Goal: Information Seeking & Learning: Learn about a topic

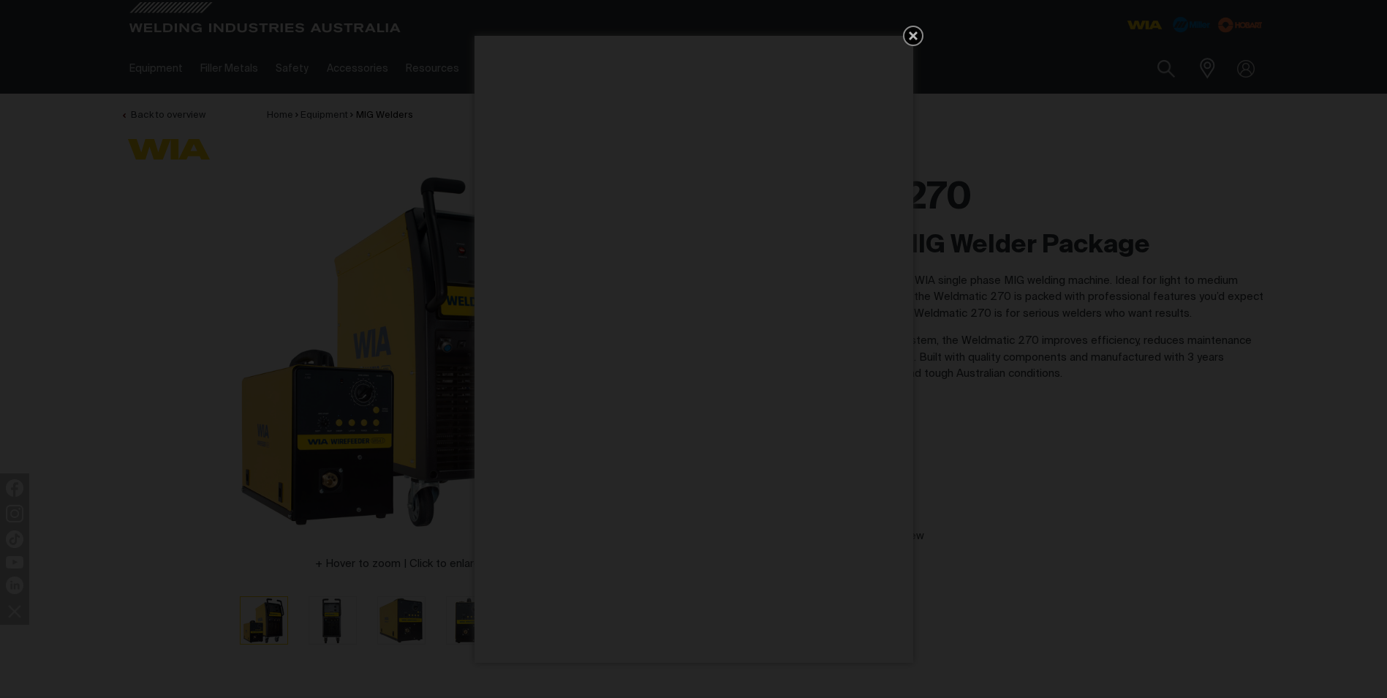
click at [915, 37] on icon "Get 5 WIA Welding Guides Free!" at bounding box center [913, 35] width 9 height 9
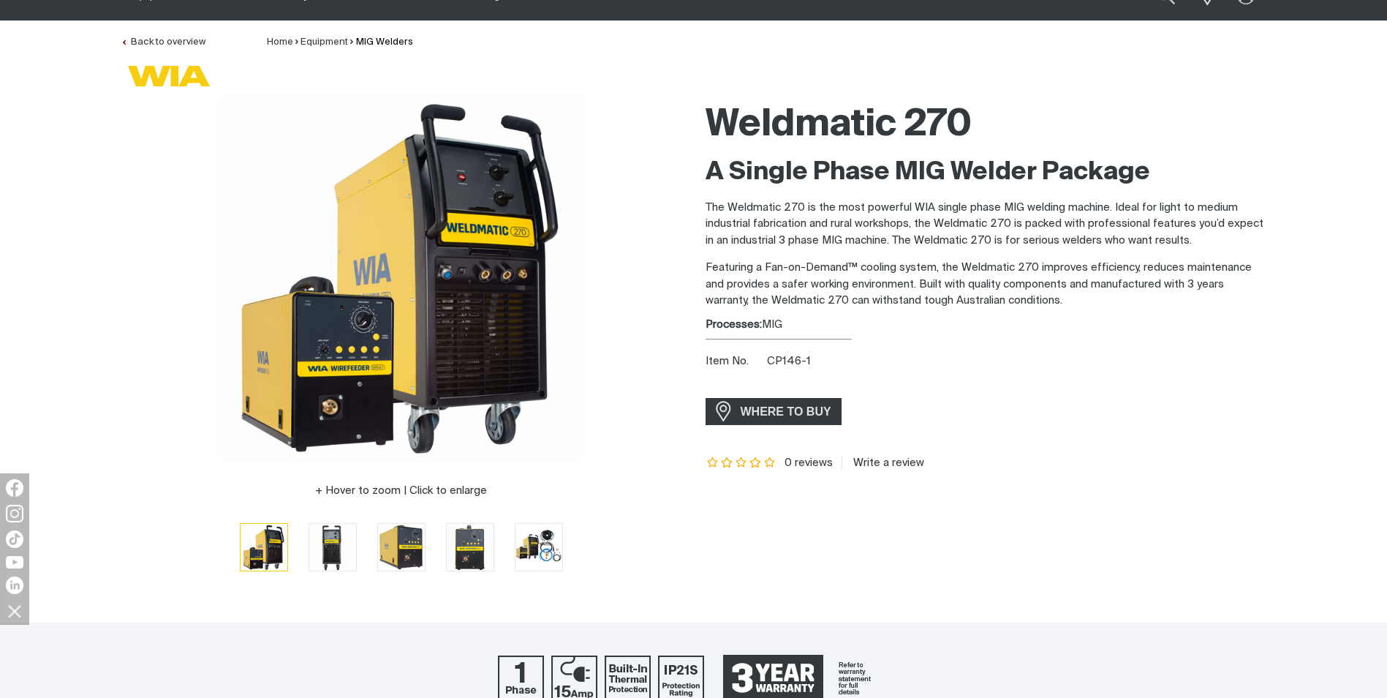
scroll to position [292, 0]
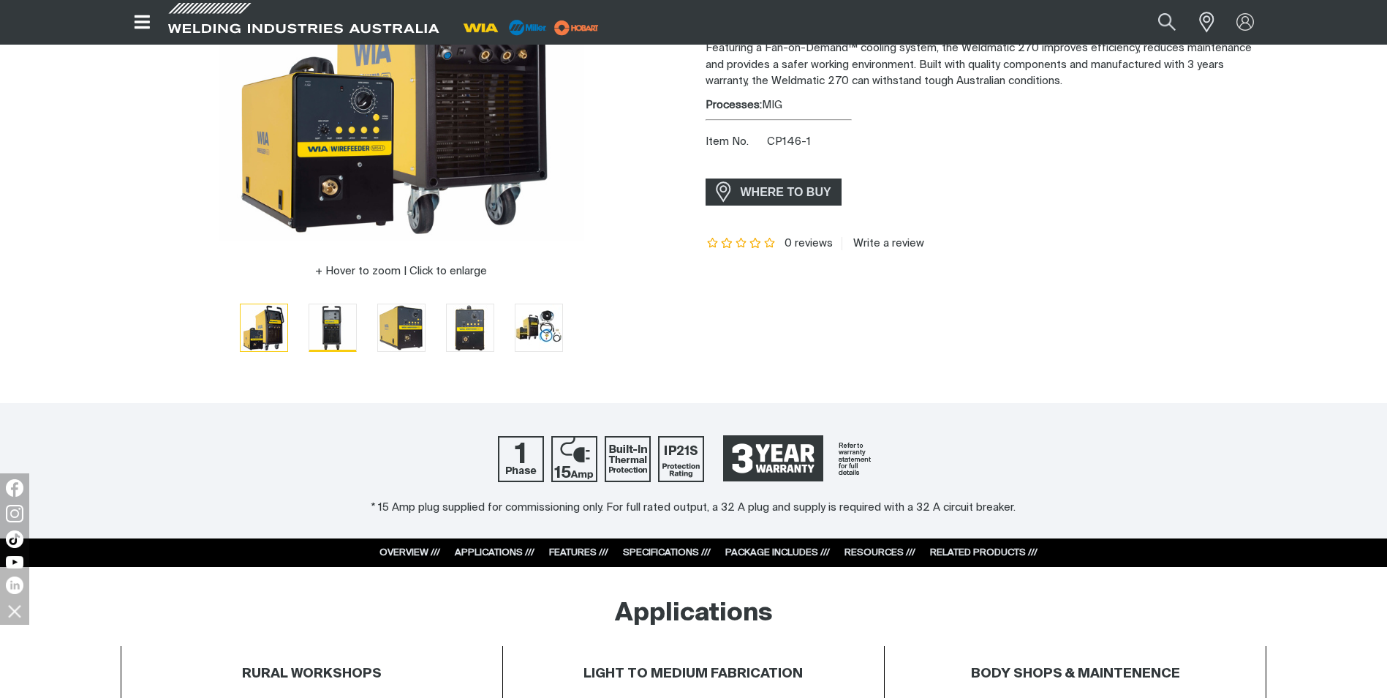
click at [329, 331] on img "Go to slide 2" at bounding box center [332, 327] width 47 height 47
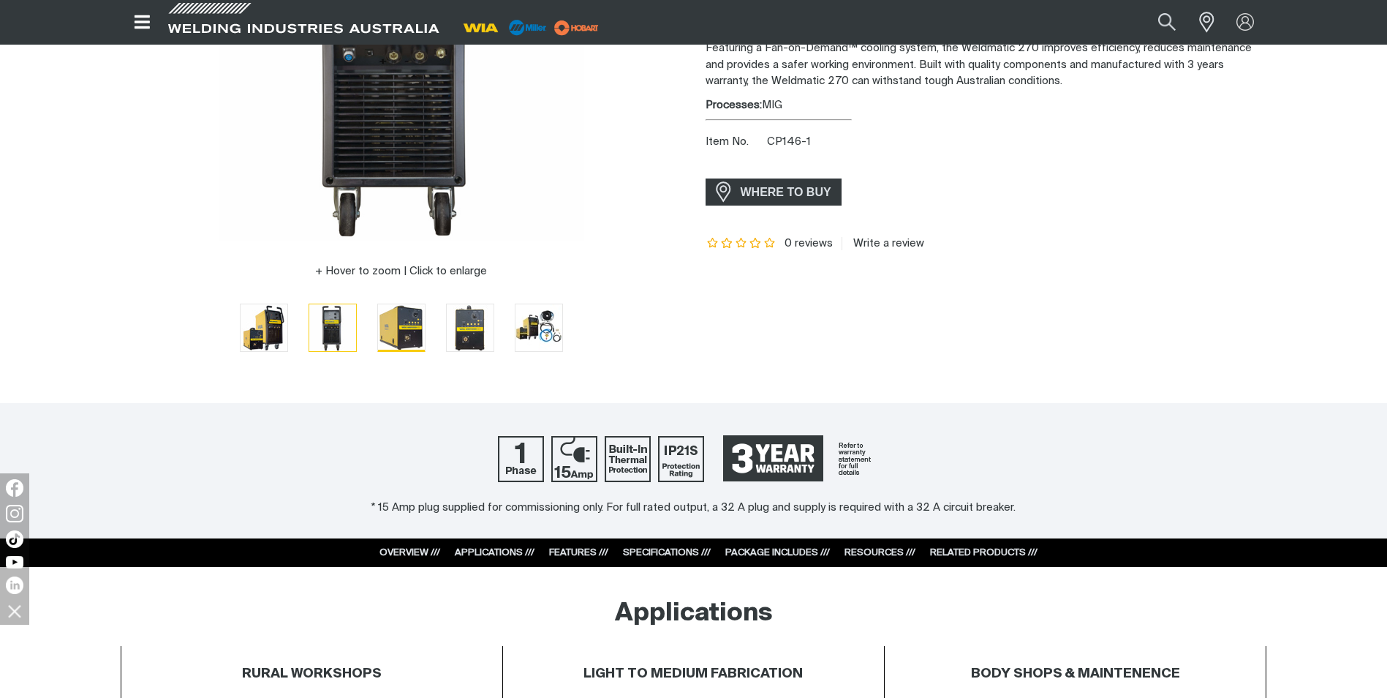
click at [396, 322] on img "Go to slide 3" at bounding box center [401, 327] width 47 height 47
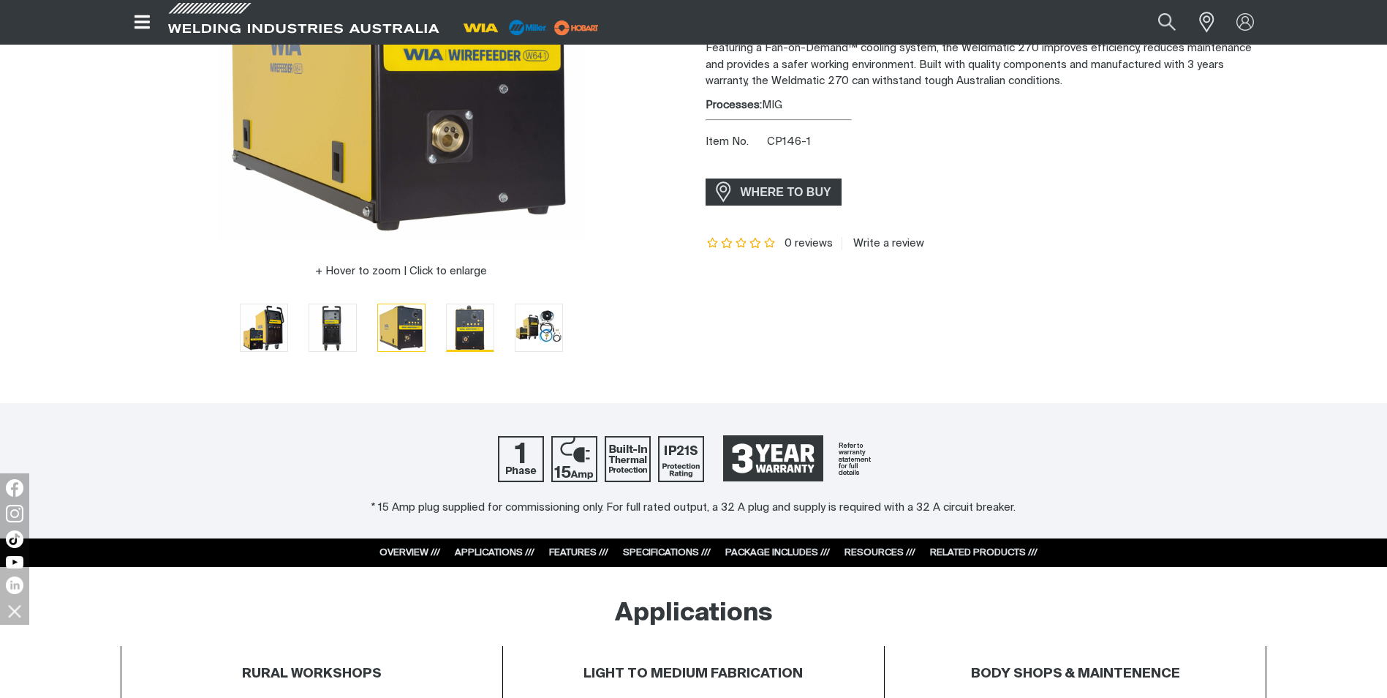
click at [472, 322] on img "Go to slide 4" at bounding box center [470, 327] width 47 height 47
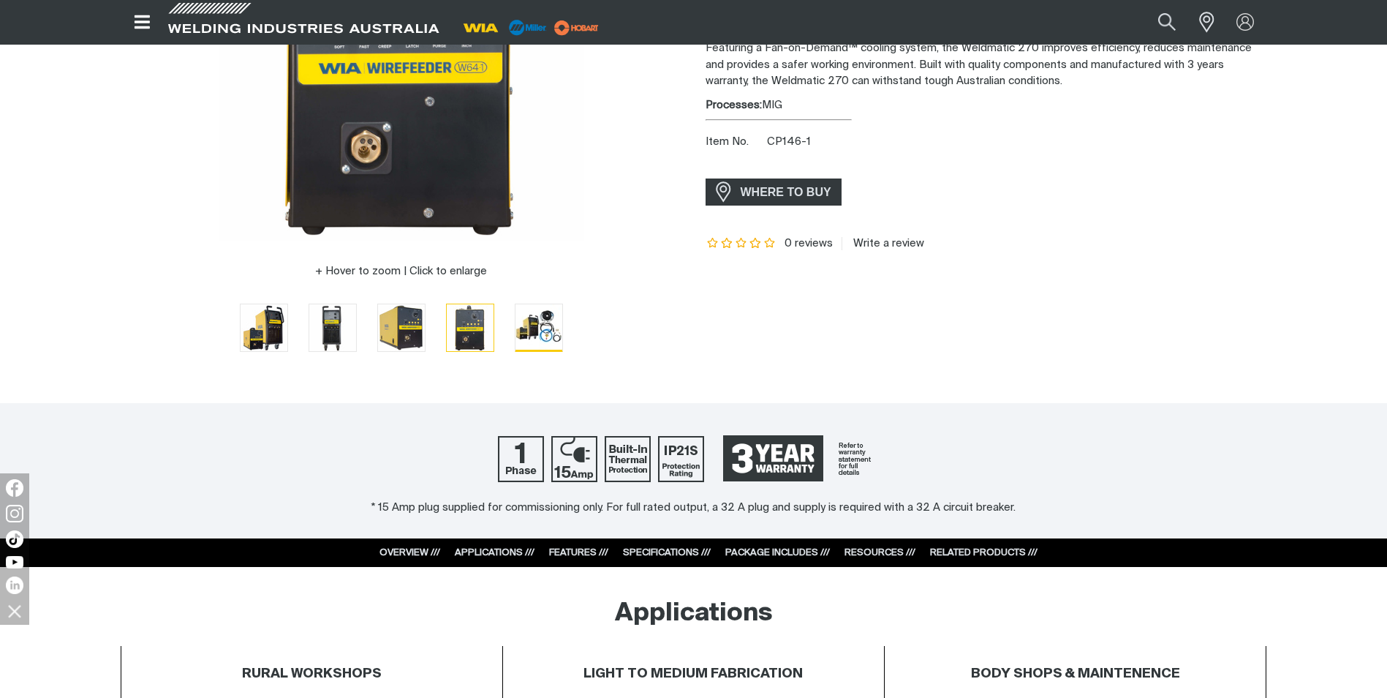
click at [535, 325] on img "Go to slide 5" at bounding box center [539, 327] width 47 height 46
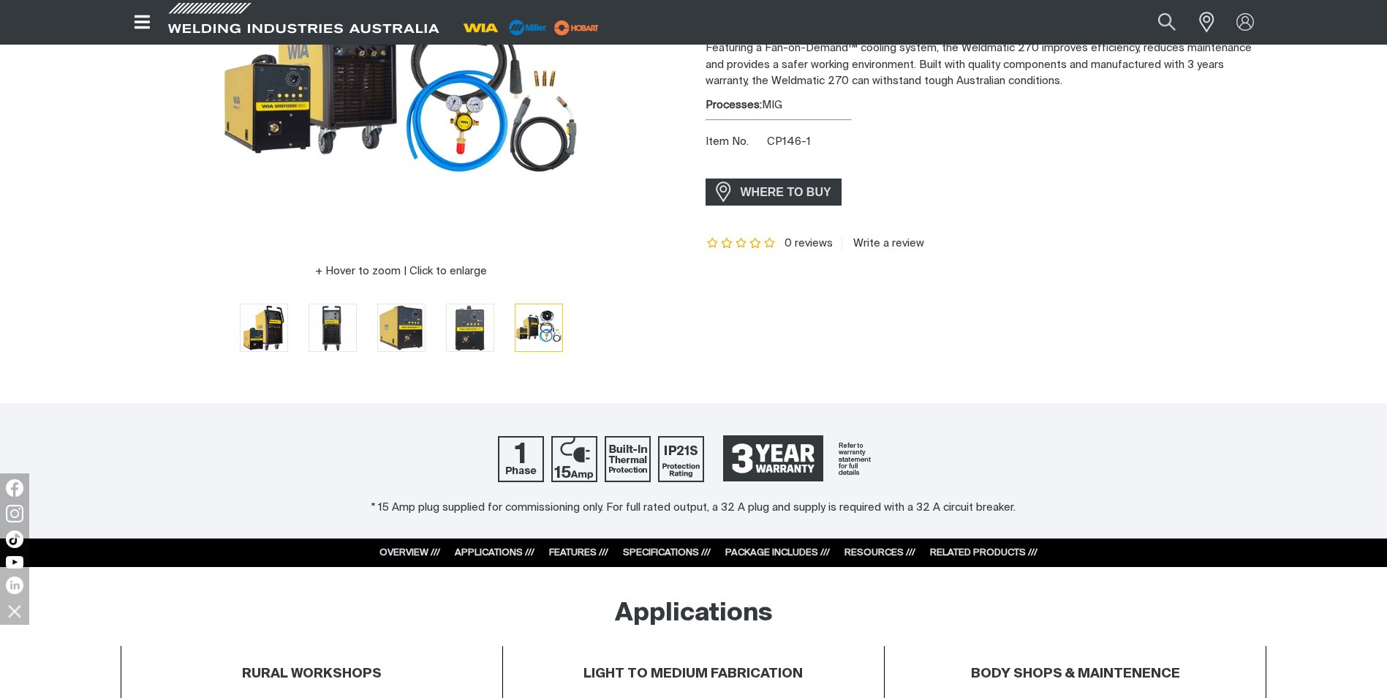
scroll to position [0, 0]
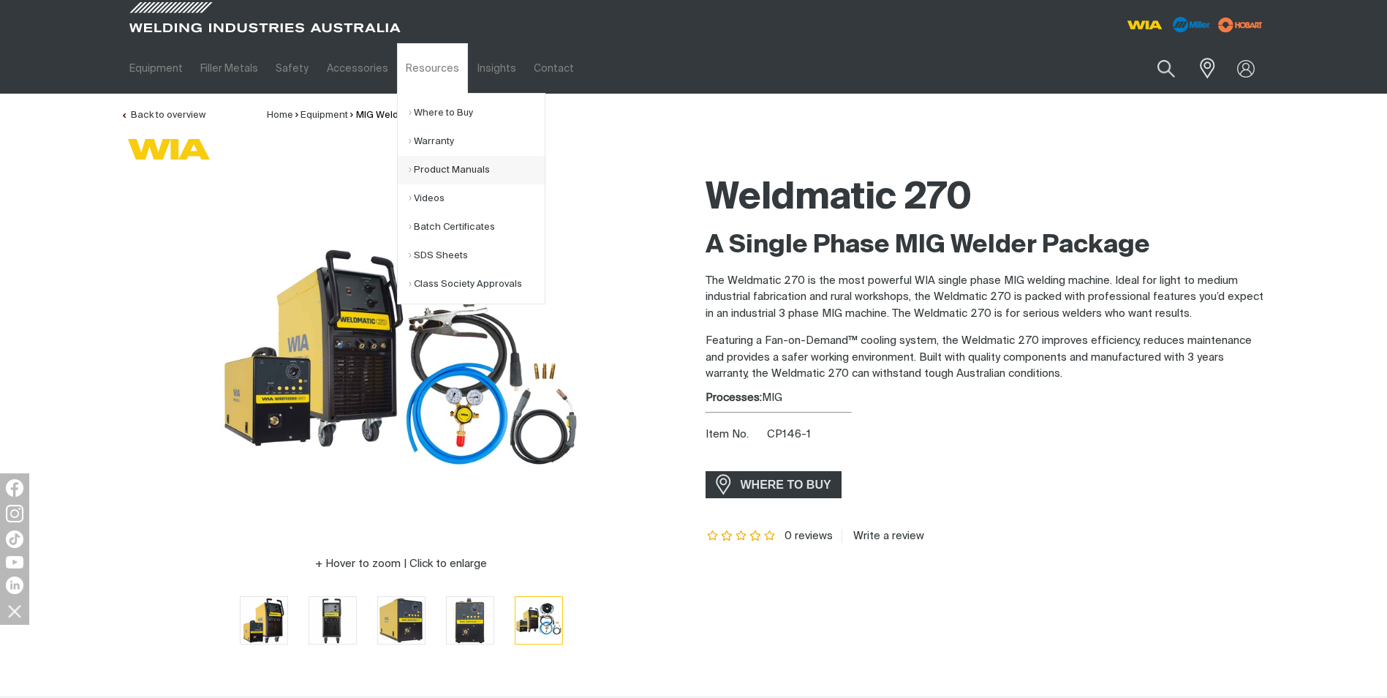
click at [436, 167] on link "Product Manuals" at bounding box center [477, 170] width 136 height 29
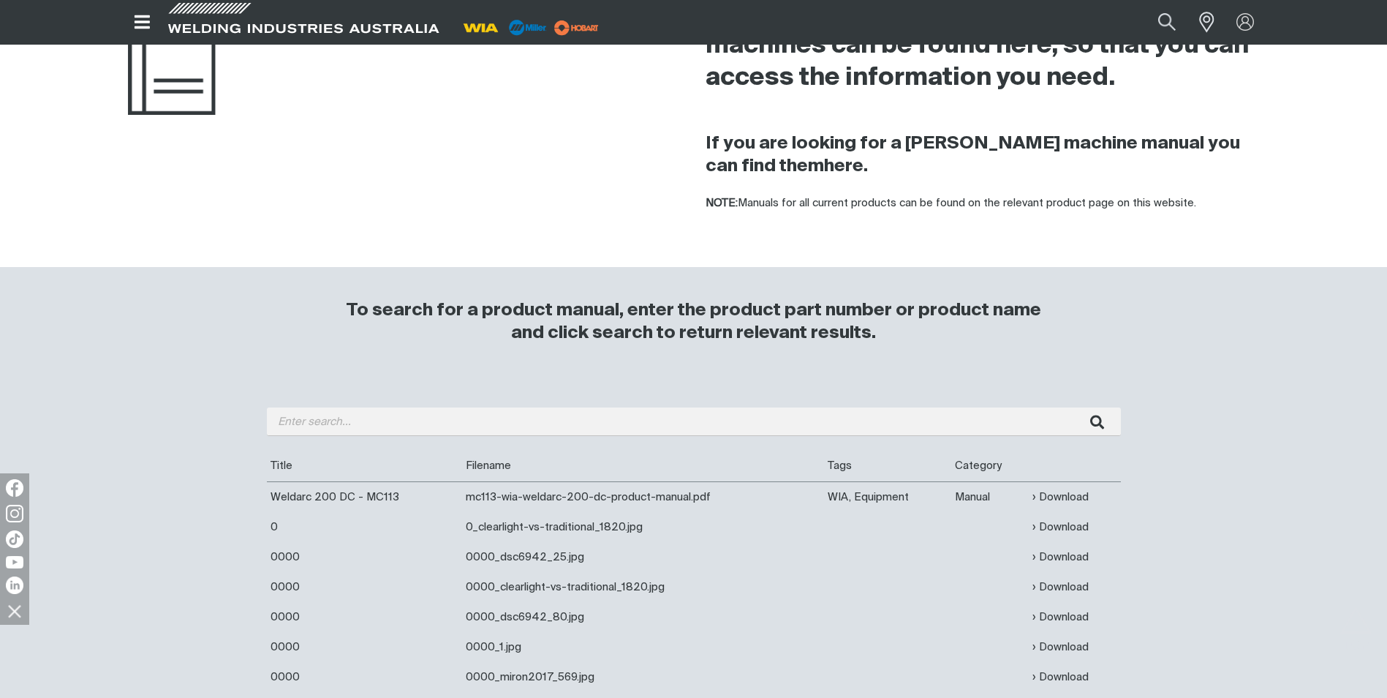
scroll to position [73, 0]
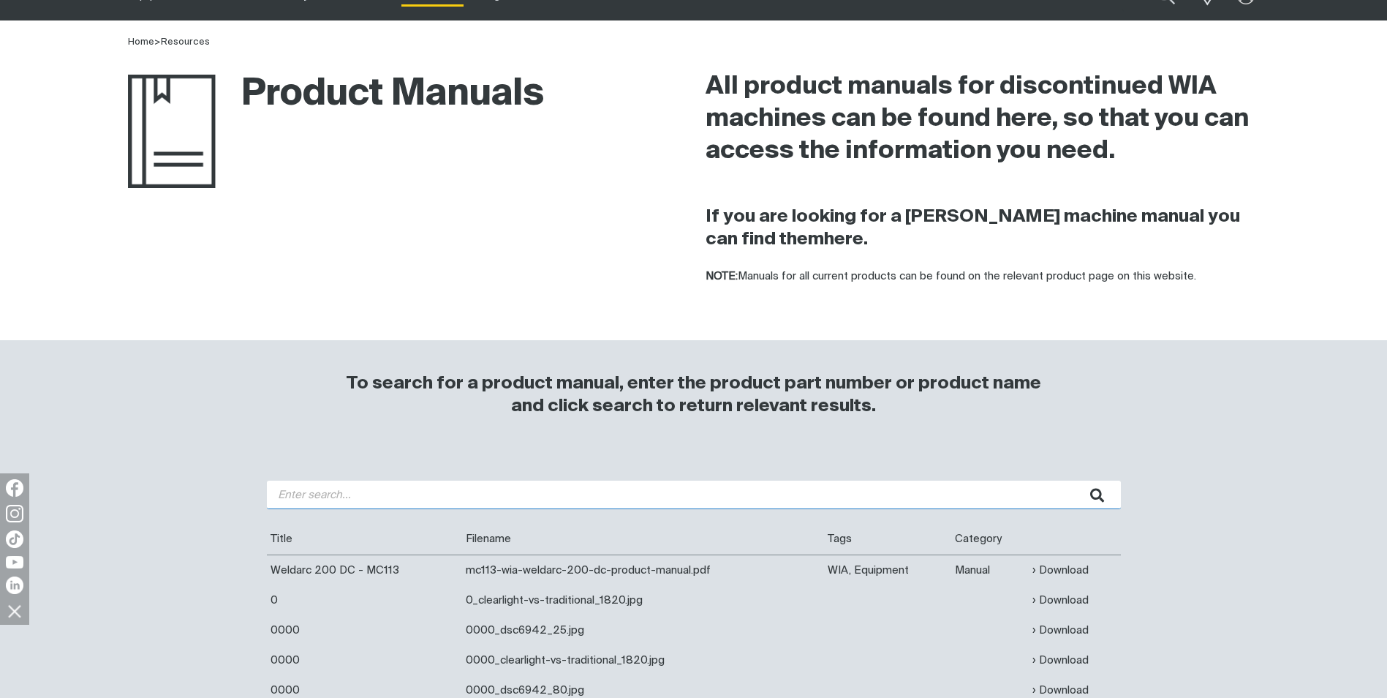
click at [373, 486] on input "search" at bounding box center [694, 494] width 854 height 29
type input "270c"
click at [1075, 480] on button "submit" at bounding box center [1098, 494] width 46 height 29
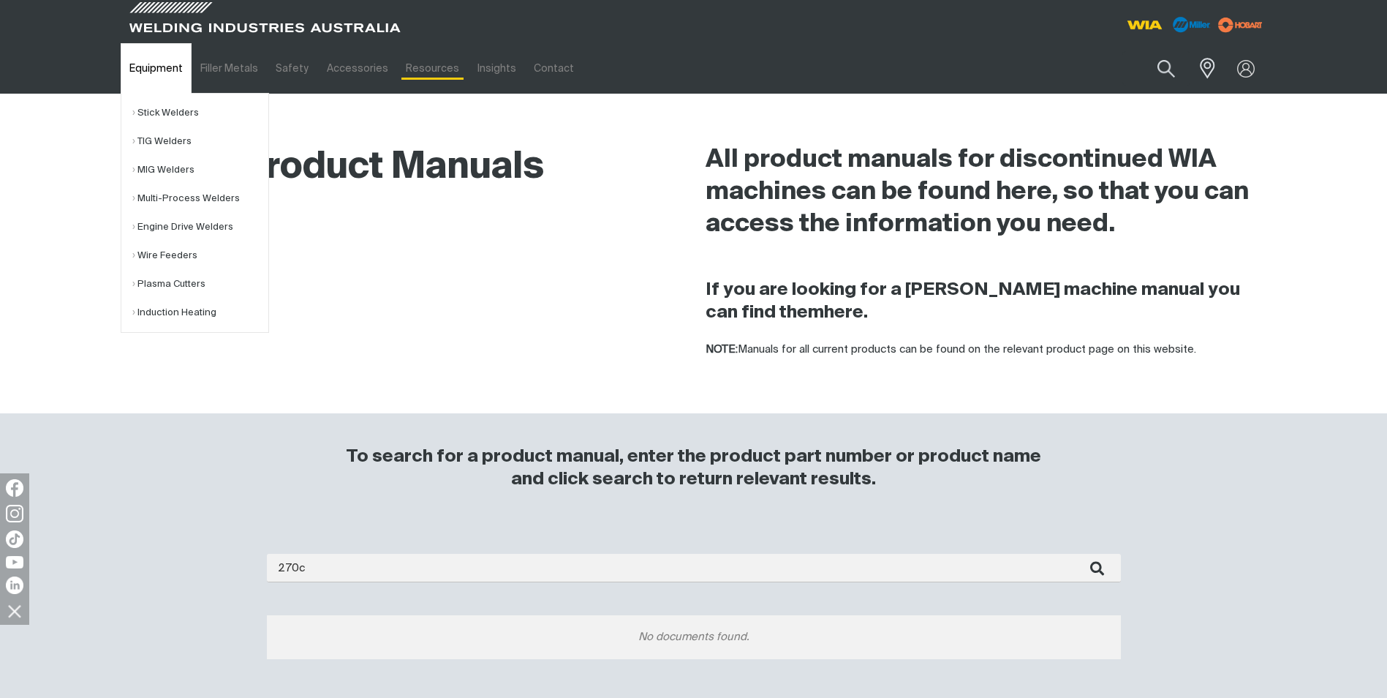
click at [158, 65] on link "Equipment" at bounding box center [156, 68] width 71 height 50
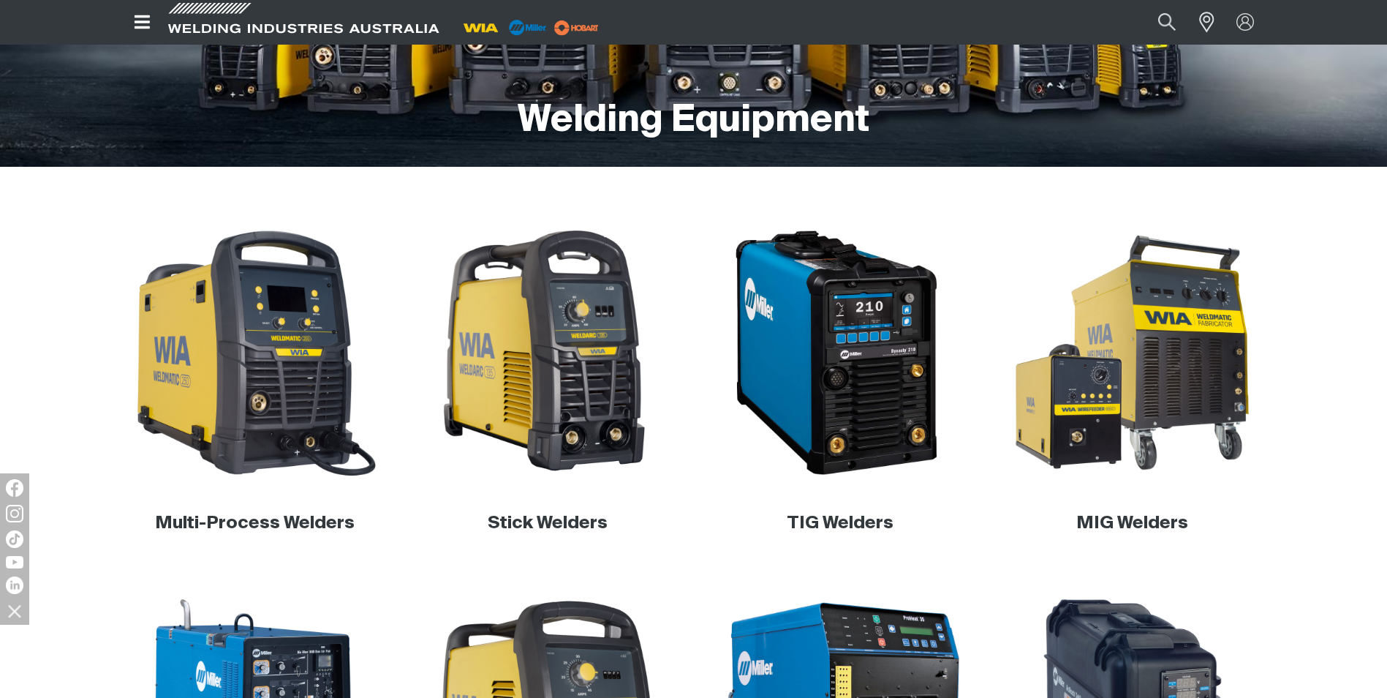
scroll to position [366, 0]
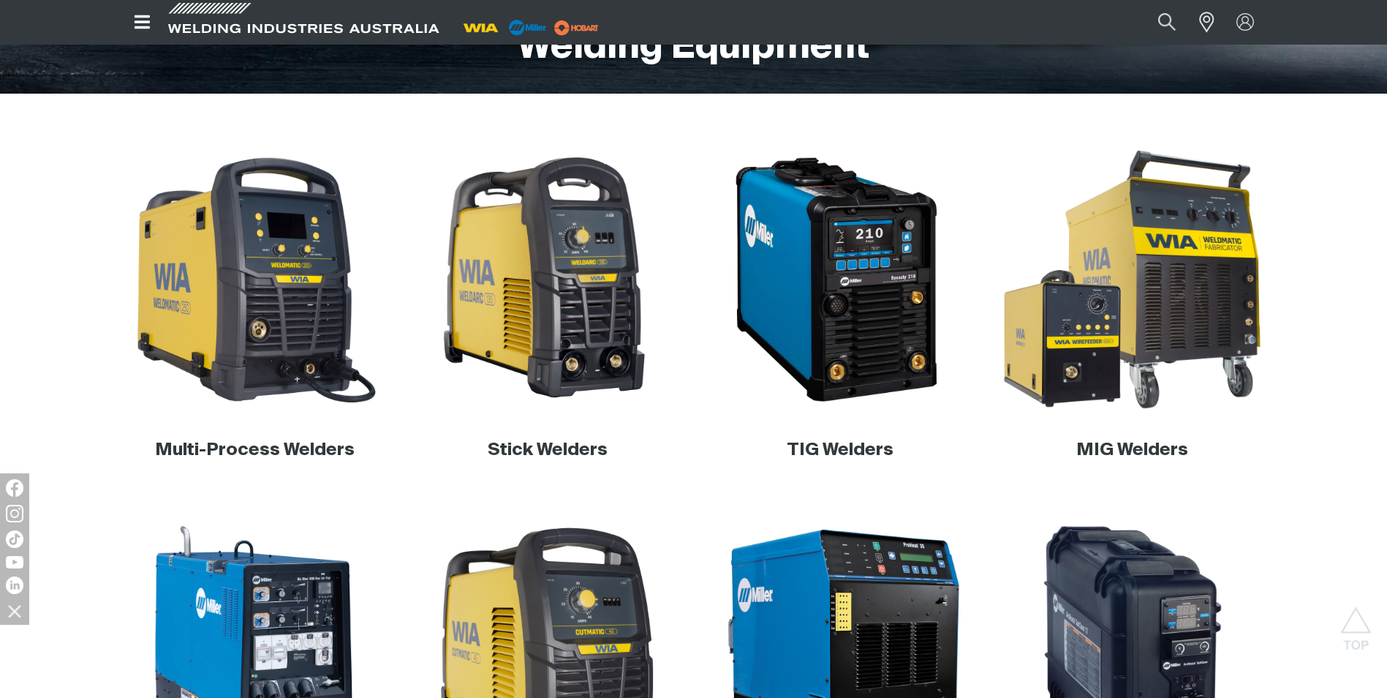
click at [1136, 401] on img at bounding box center [1132, 280] width 280 height 280
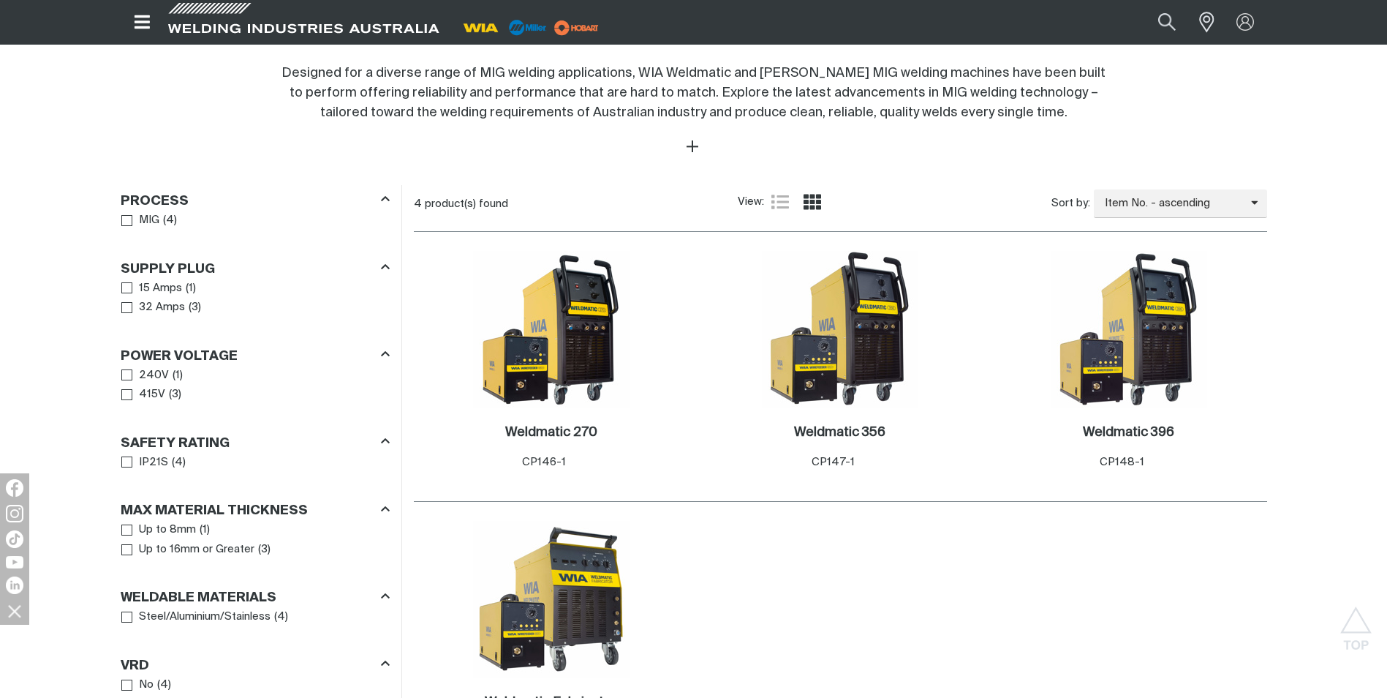
scroll to position [658, 0]
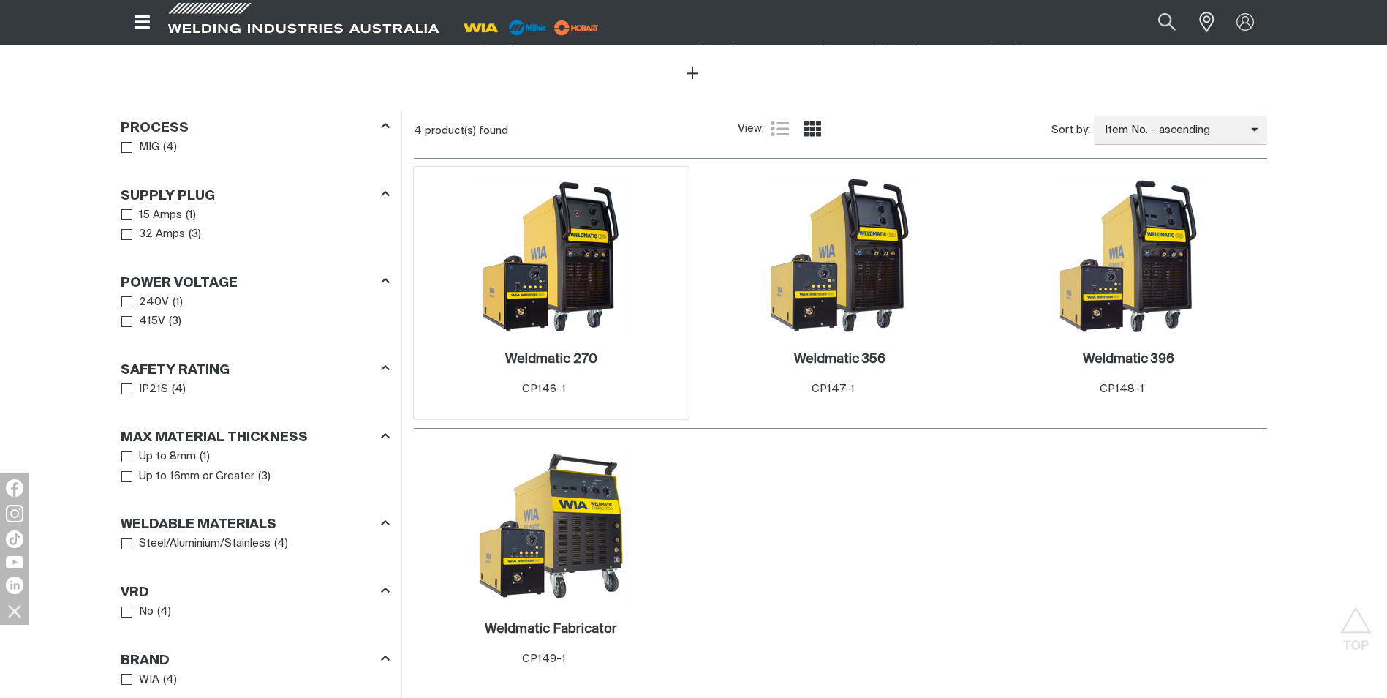
click at [534, 388] on span "CP146-1" at bounding box center [544, 388] width 44 height 11
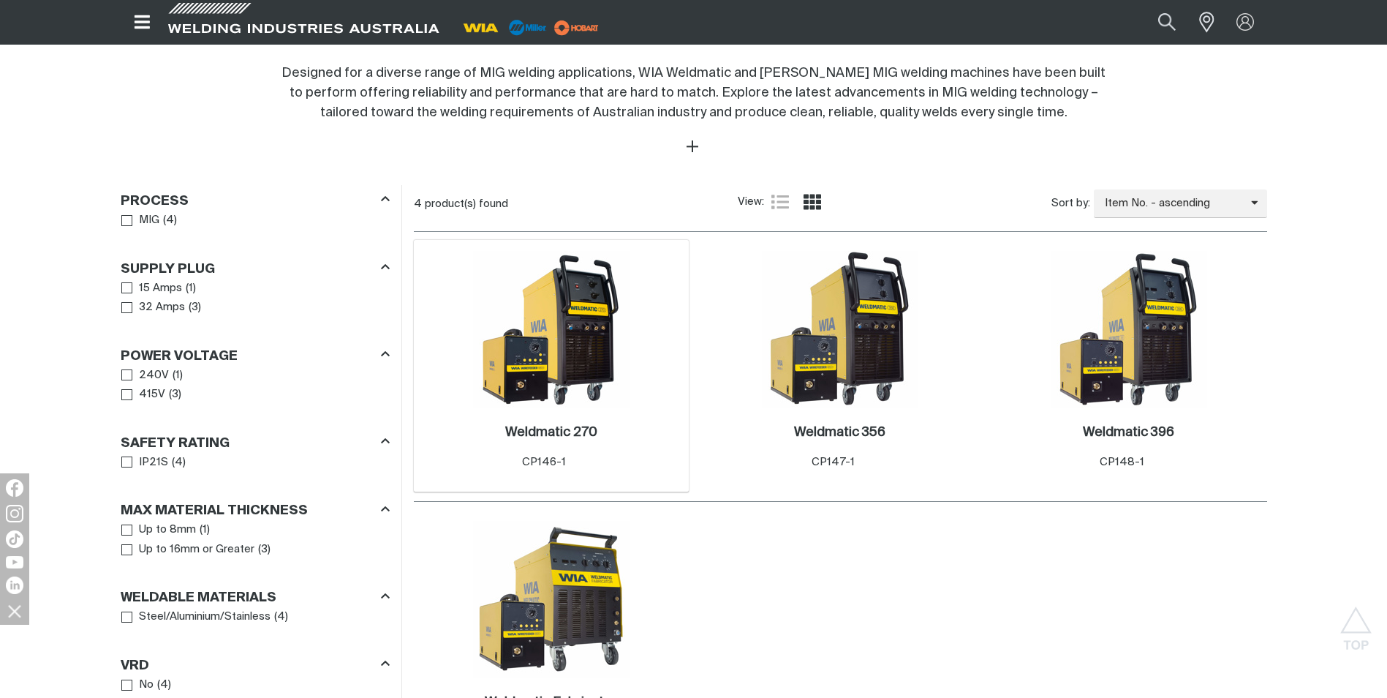
scroll to position [731, 0]
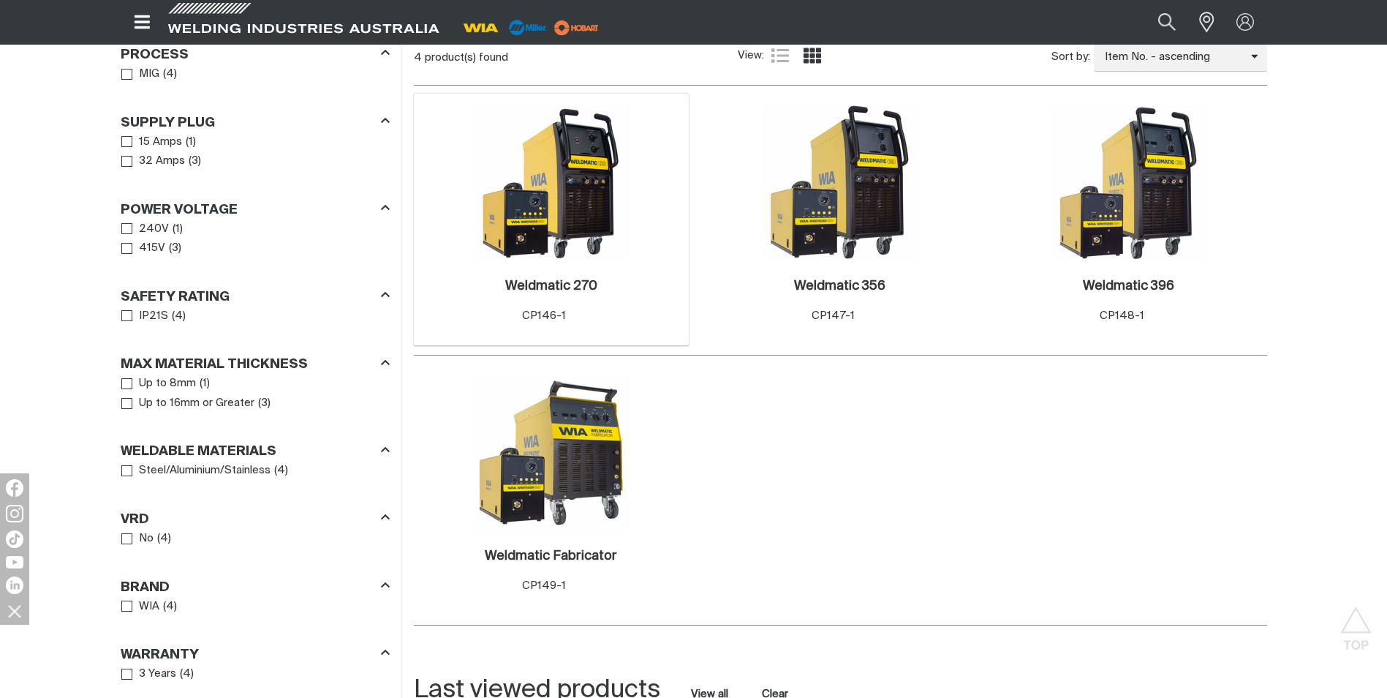
click at [554, 308] on div "Item No. CP146-1" at bounding box center [551, 316] width 58 height 17
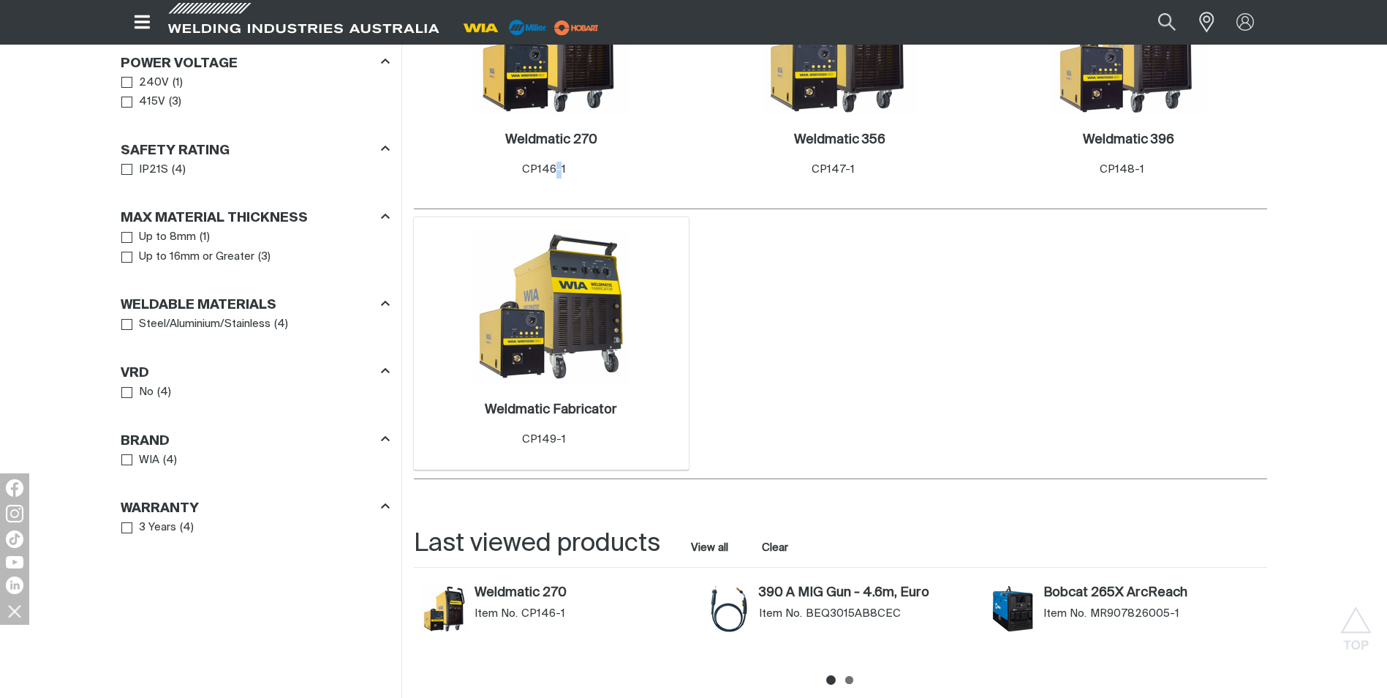
scroll to position [1024, 0]
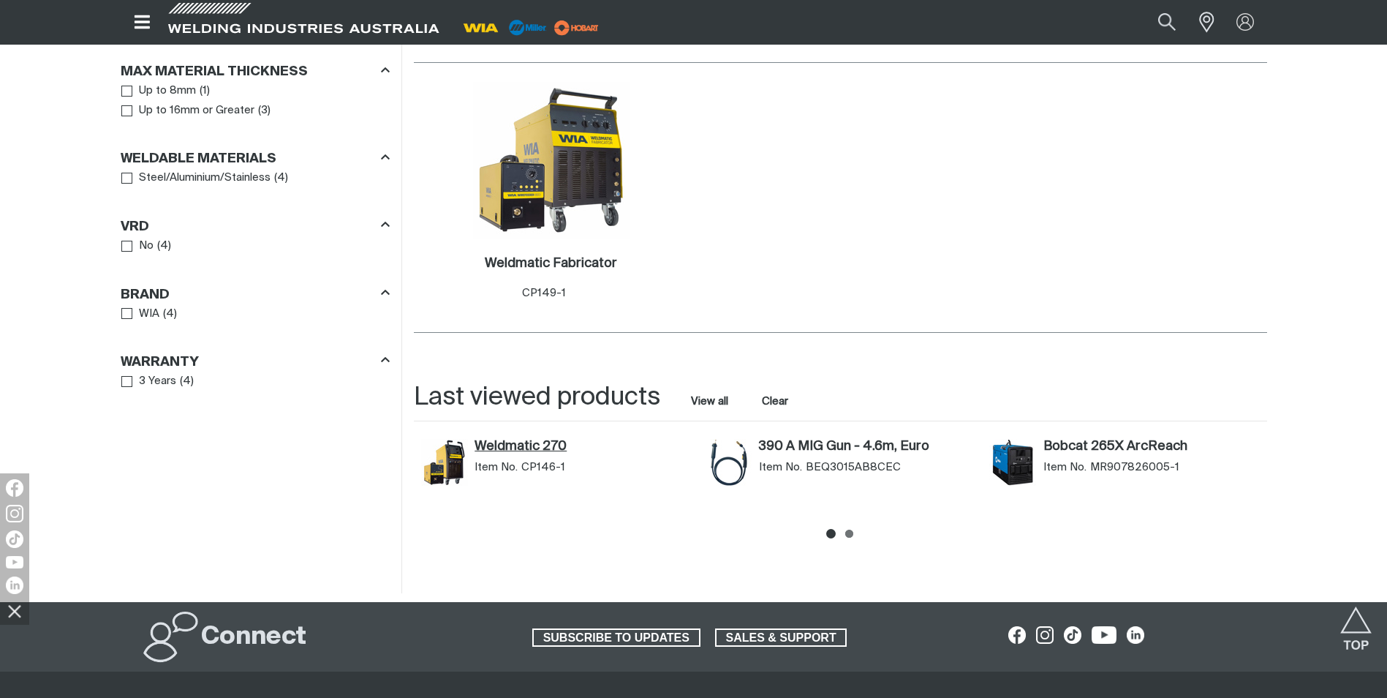
click at [505, 445] on link "Weldmatic 270" at bounding box center [583, 447] width 216 height 16
